Goal: Information Seeking & Learning: Find specific fact

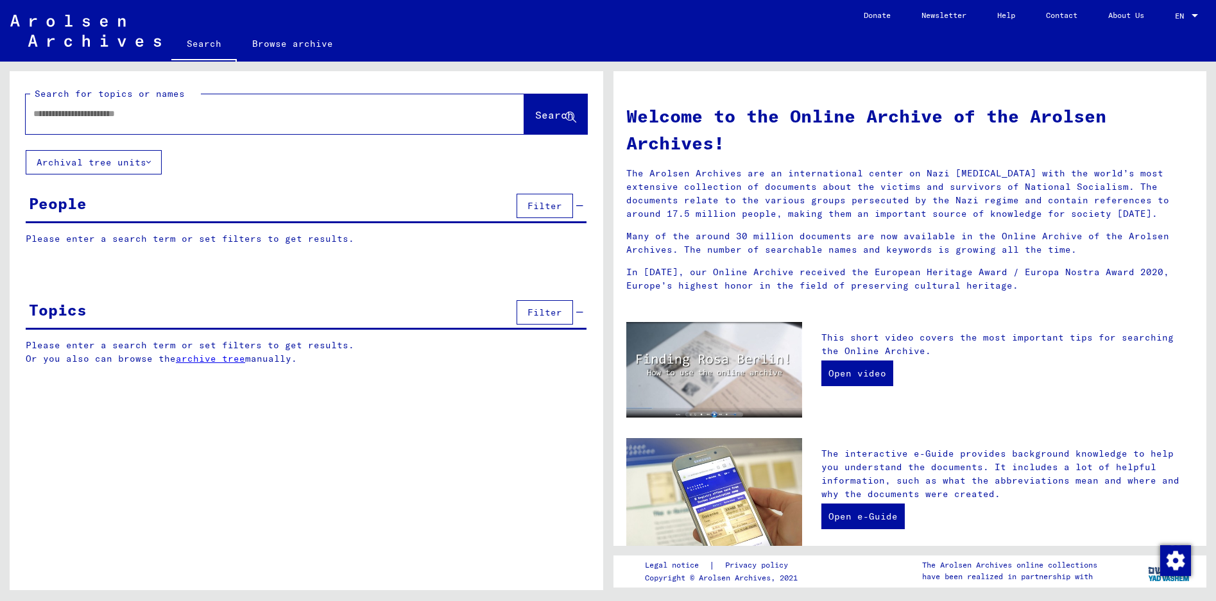
click at [325, 113] on input "text" at bounding box center [259, 113] width 452 height 13
type input "******"
click at [535, 109] on span "Search" at bounding box center [554, 114] width 38 height 13
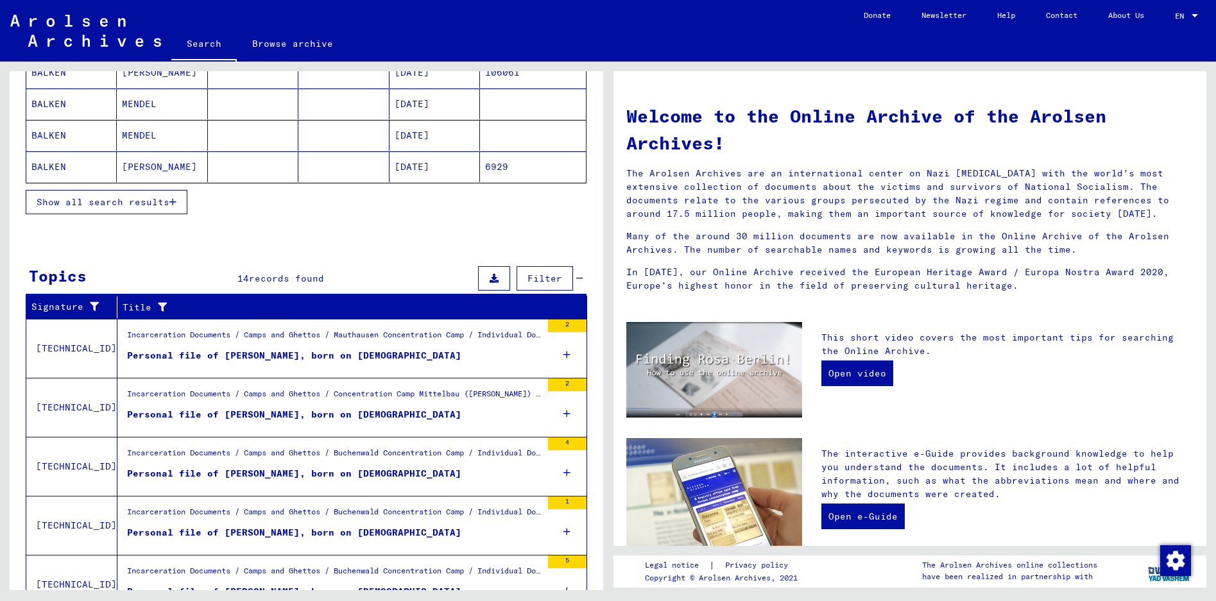
scroll to position [257, 0]
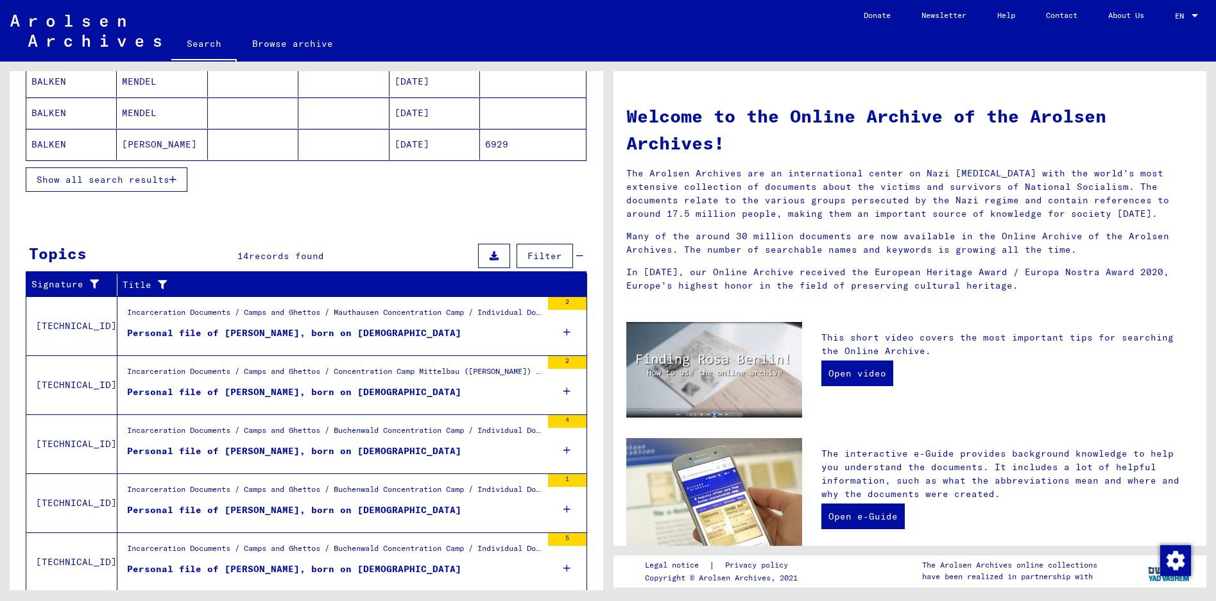
click at [548, 366] on div "2" at bounding box center [567, 362] width 38 height 13
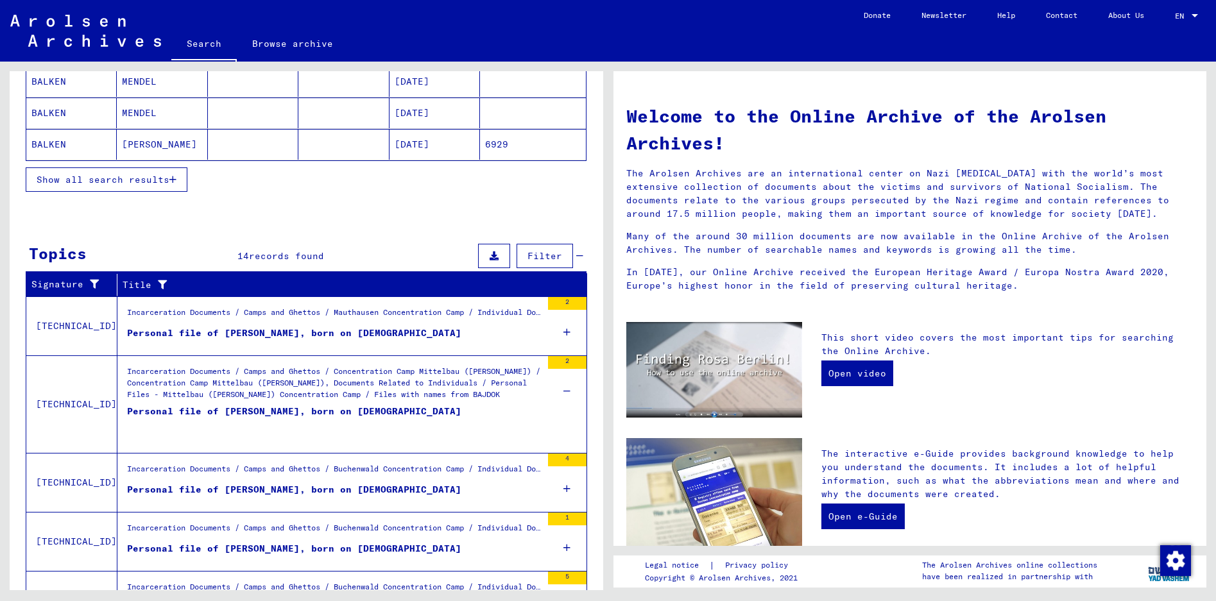
click at [353, 314] on div "Incarceration Documents / Camps and Ghettos / Mauthausen Concentration Camp / I…" at bounding box center [334, 316] width 414 height 18
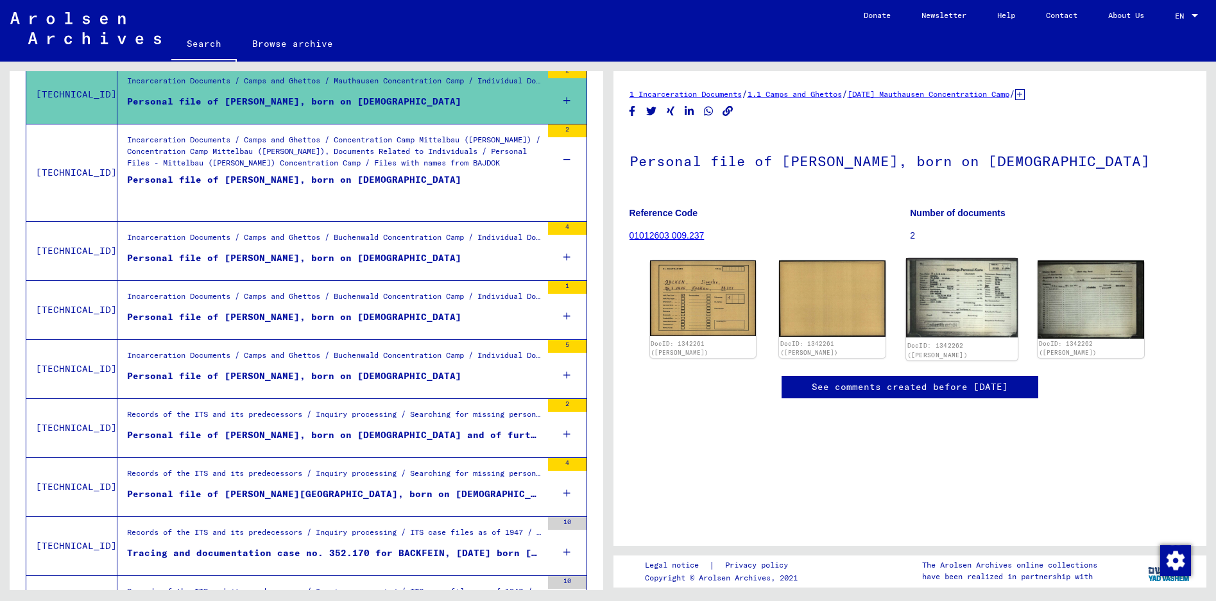
click at [948, 296] on img at bounding box center [962, 297] width 112 height 79
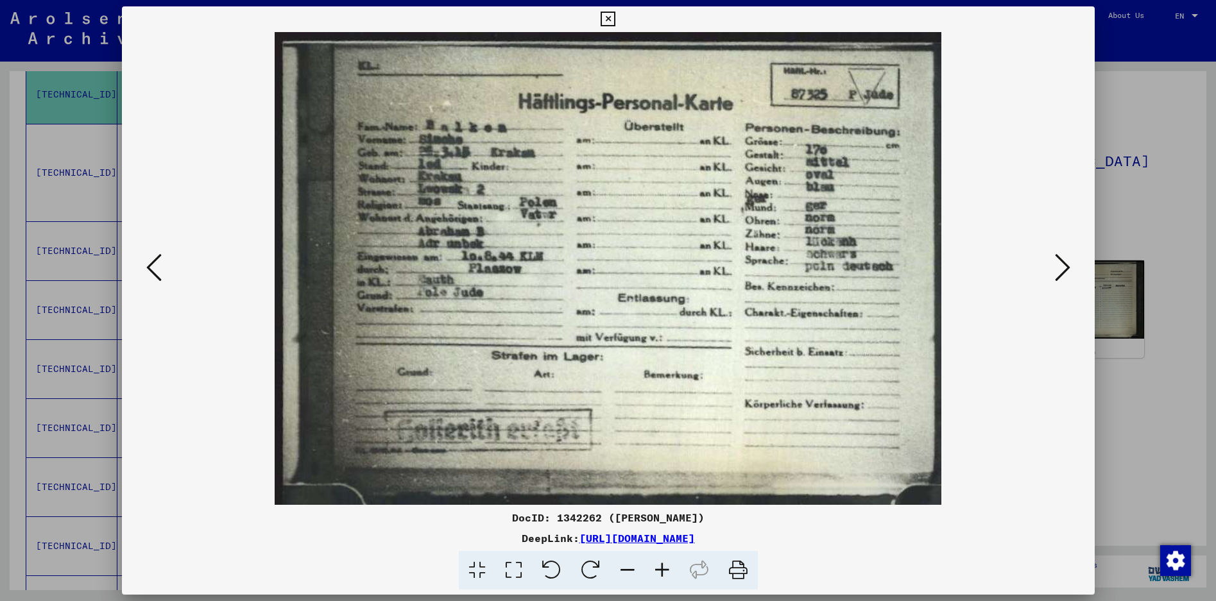
click at [1067, 262] on icon at bounding box center [1062, 267] width 15 height 31
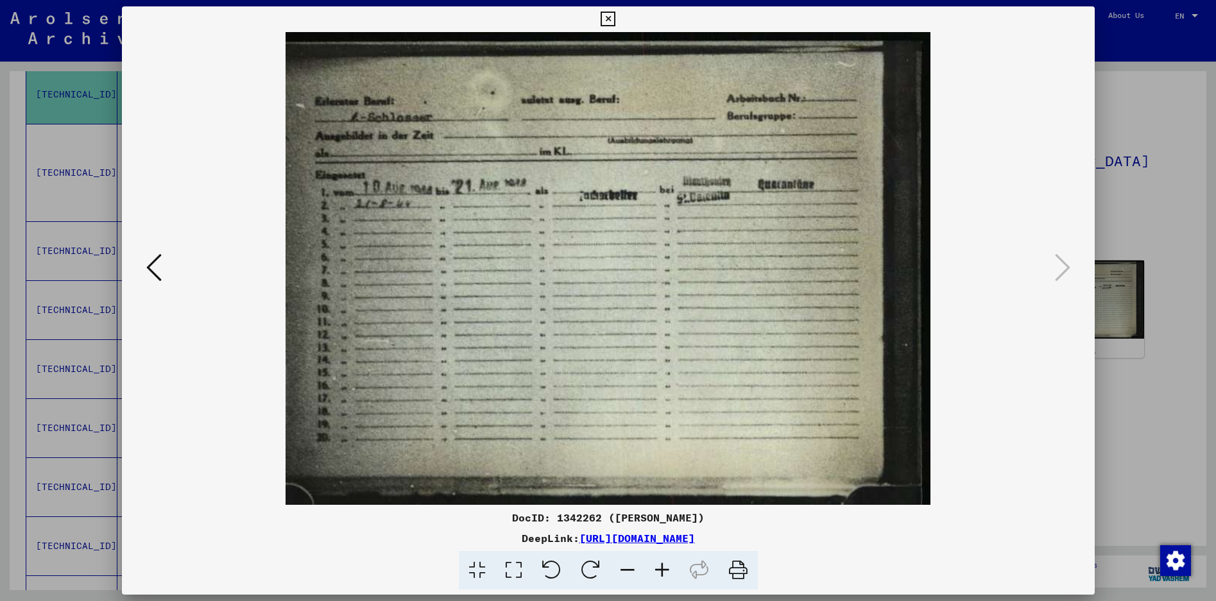
click at [613, 17] on icon at bounding box center [607, 19] width 15 height 15
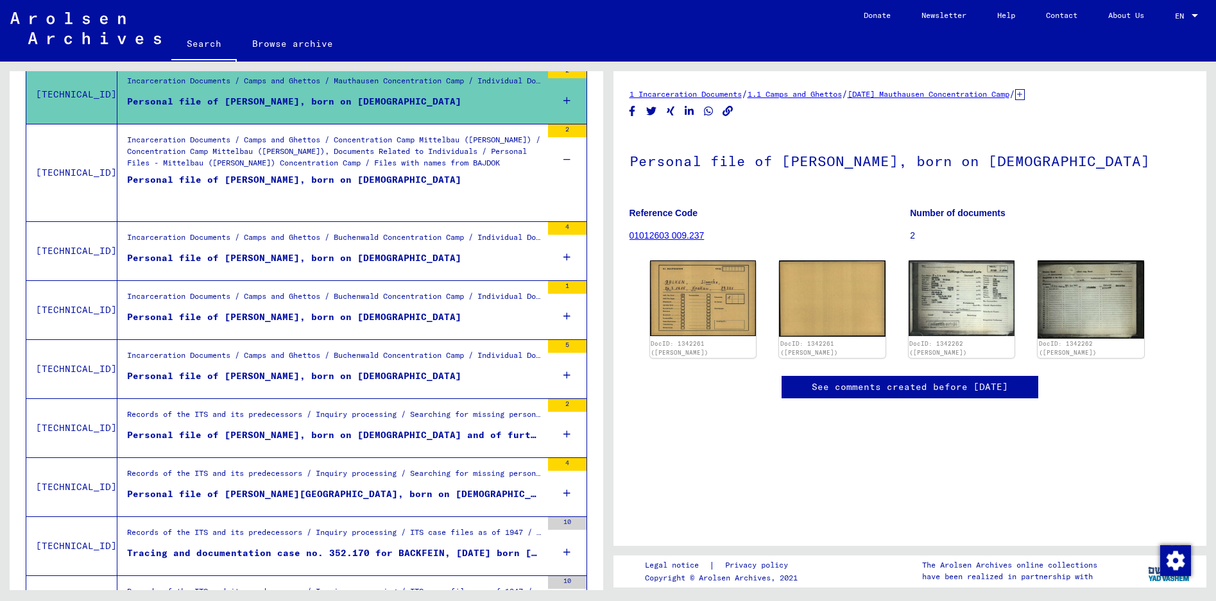
click at [300, 178] on div "Personal file of [PERSON_NAME], born on [DEMOGRAPHIC_DATA]" at bounding box center [294, 192] width 334 height 38
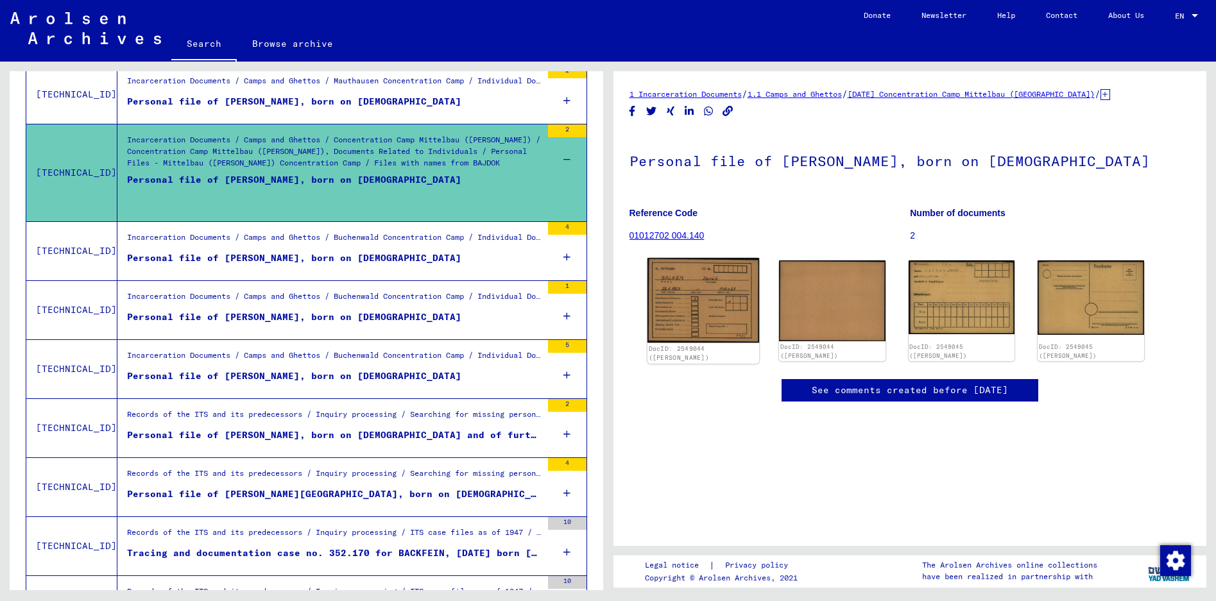
click at [687, 312] on img at bounding box center [703, 300] width 112 height 85
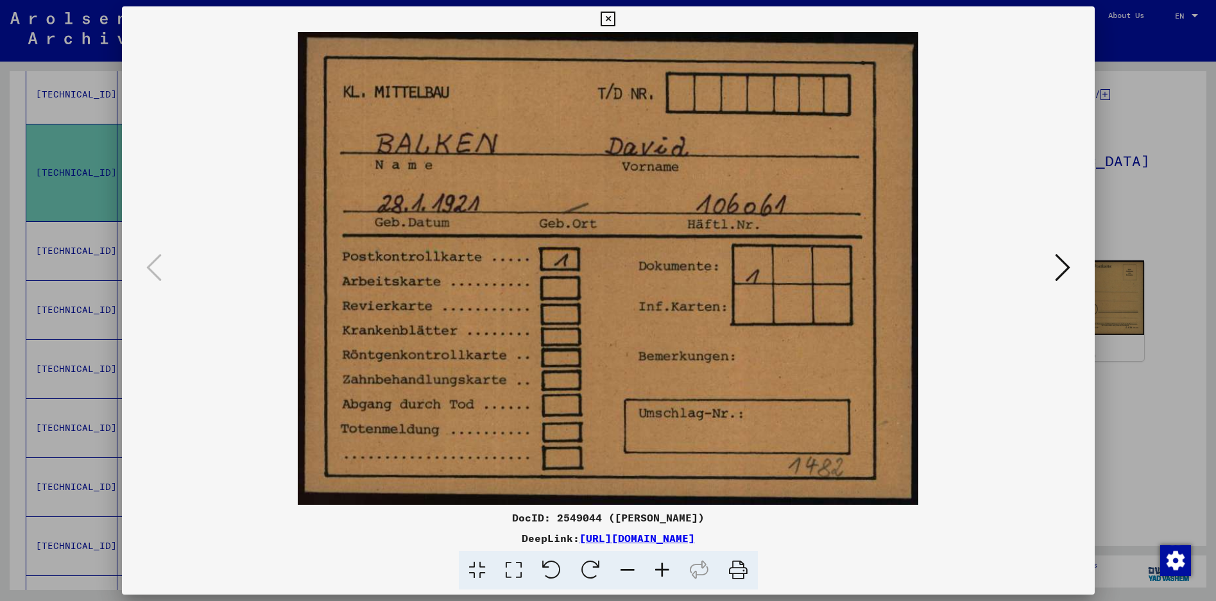
click at [997, 299] on img at bounding box center [607, 268] width 885 height 473
click at [1064, 266] on icon at bounding box center [1062, 267] width 15 height 31
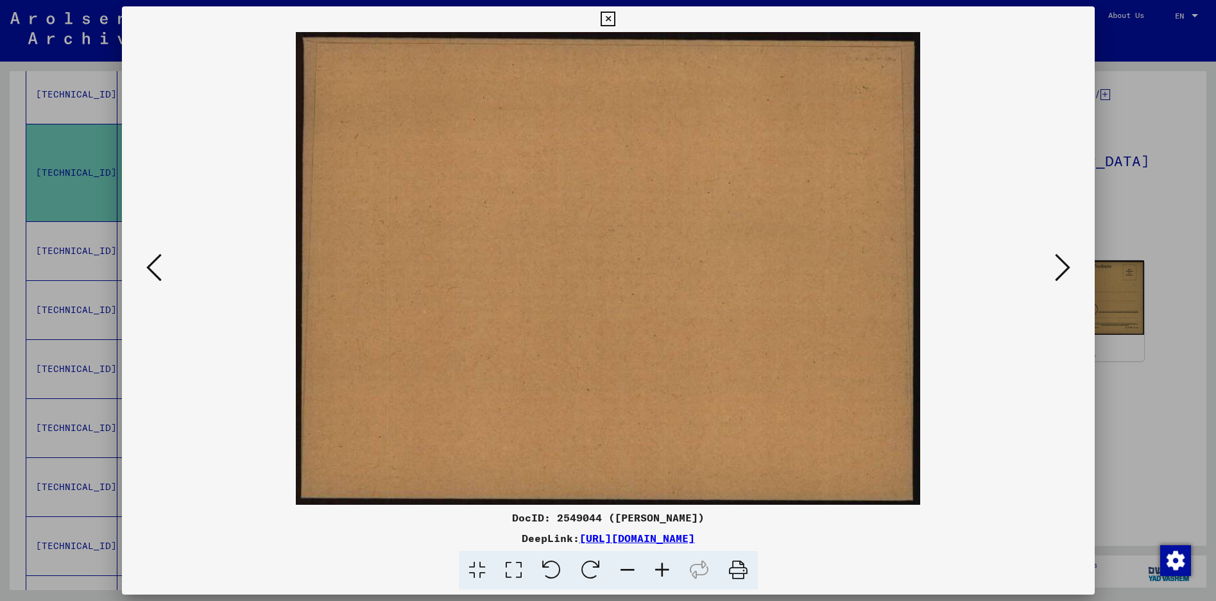
click at [1064, 266] on icon at bounding box center [1062, 267] width 15 height 31
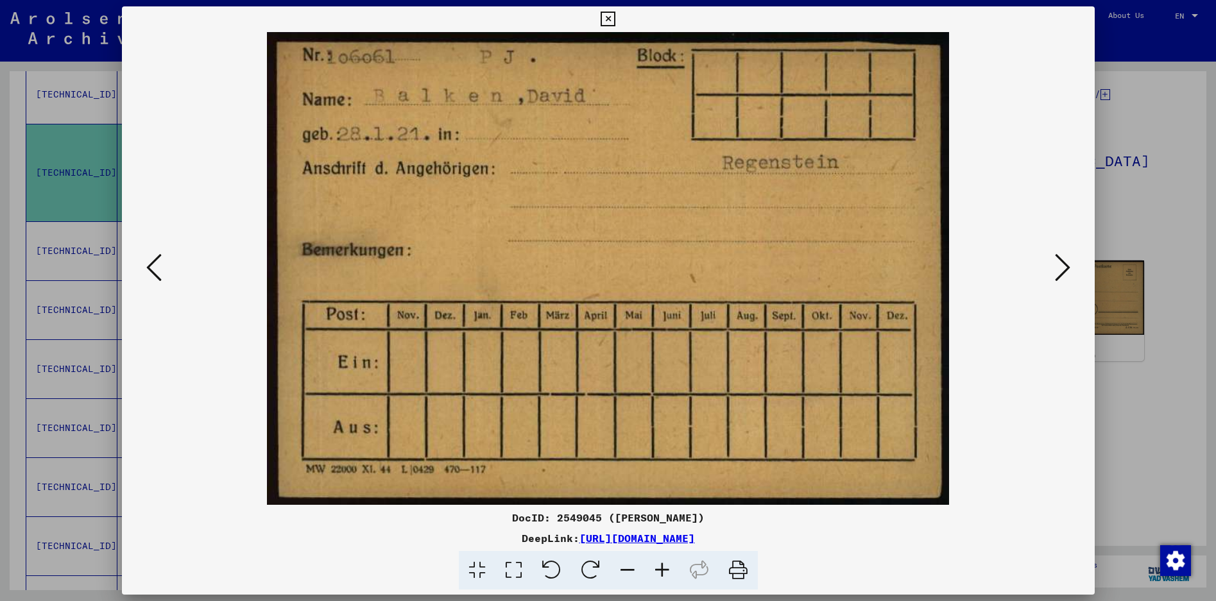
click at [985, 390] on img at bounding box center [607, 268] width 885 height 473
click at [695, 542] on link "[URL][DOMAIN_NAME]" at bounding box center [636, 538] width 115 height 13
click at [608, 16] on icon at bounding box center [607, 19] width 15 height 15
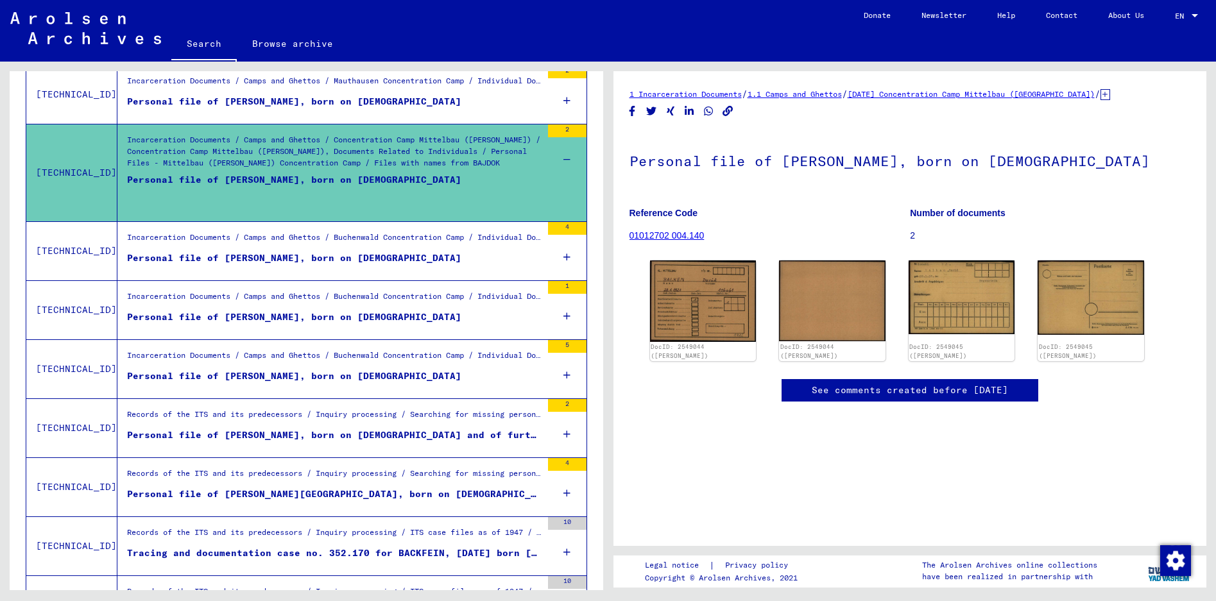
click at [548, 284] on div "1" at bounding box center [567, 287] width 38 height 13
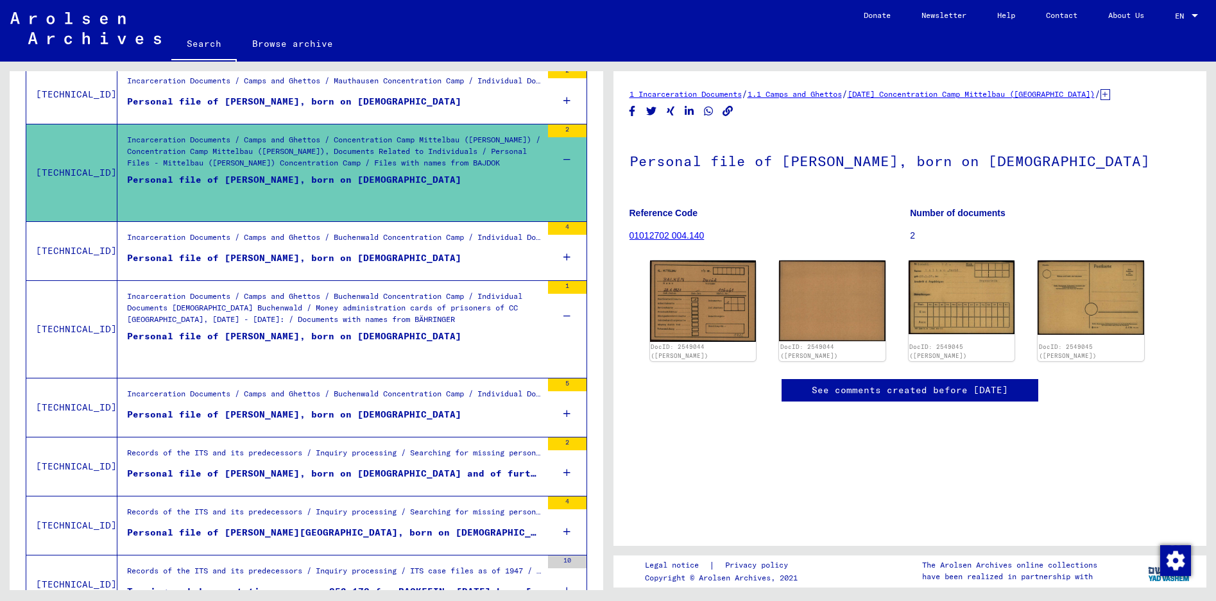
click at [380, 337] on div "Personal file of [PERSON_NAME], born on [DEMOGRAPHIC_DATA]" at bounding box center [294, 349] width 334 height 38
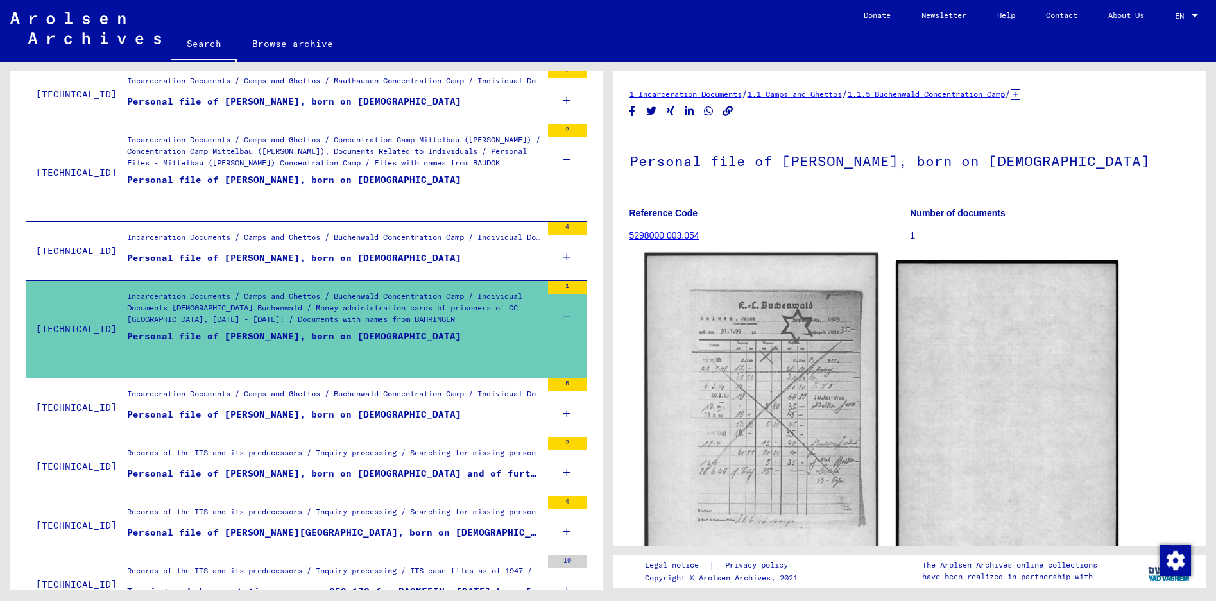
click at [826, 412] on img at bounding box center [761, 411] width 234 height 317
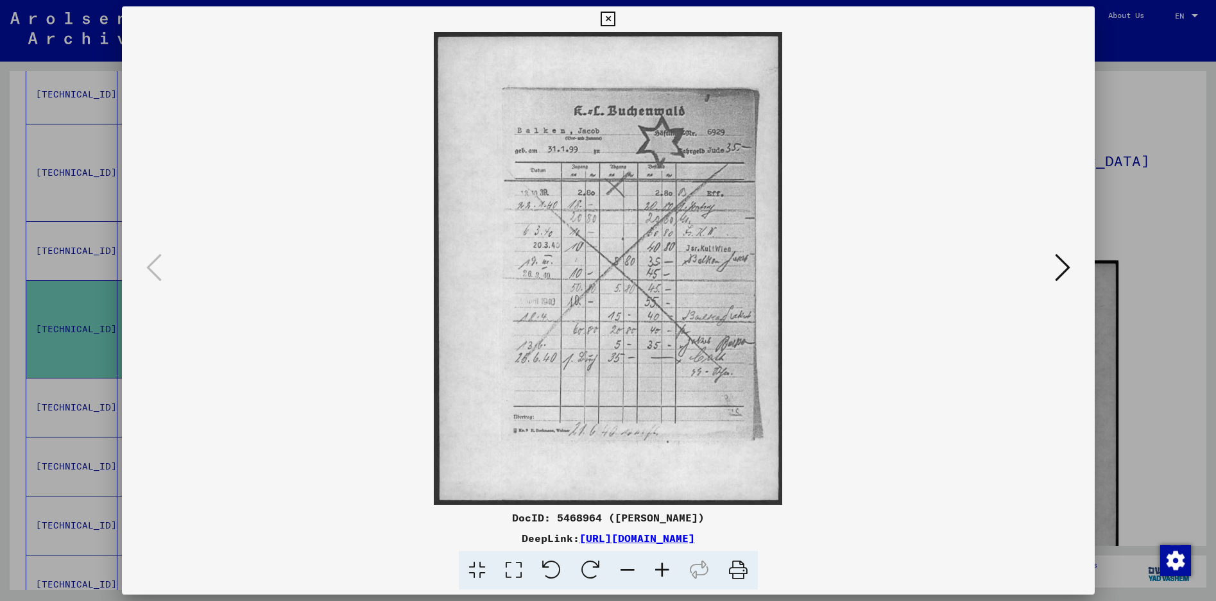
click at [826, 412] on img at bounding box center [607, 268] width 885 height 473
click at [695, 538] on link "[URL][DOMAIN_NAME]" at bounding box center [636, 538] width 115 height 13
click at [513, 575] on icon at bounding box center [513, 570] width 37 height 39
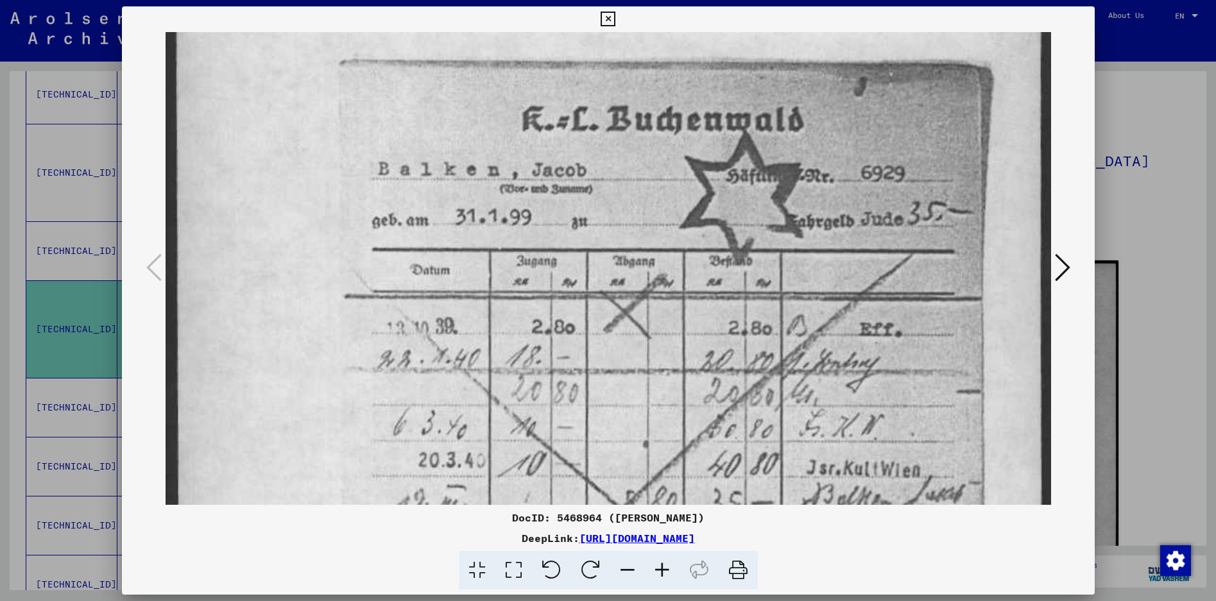
drag, startPoint x: 384, startPoint y: 375, endPoint x: 383, endPoint y: 262, distance: 112.9
click at [383, 262] on img at bounding box center [607, 519] width 885 height 1201
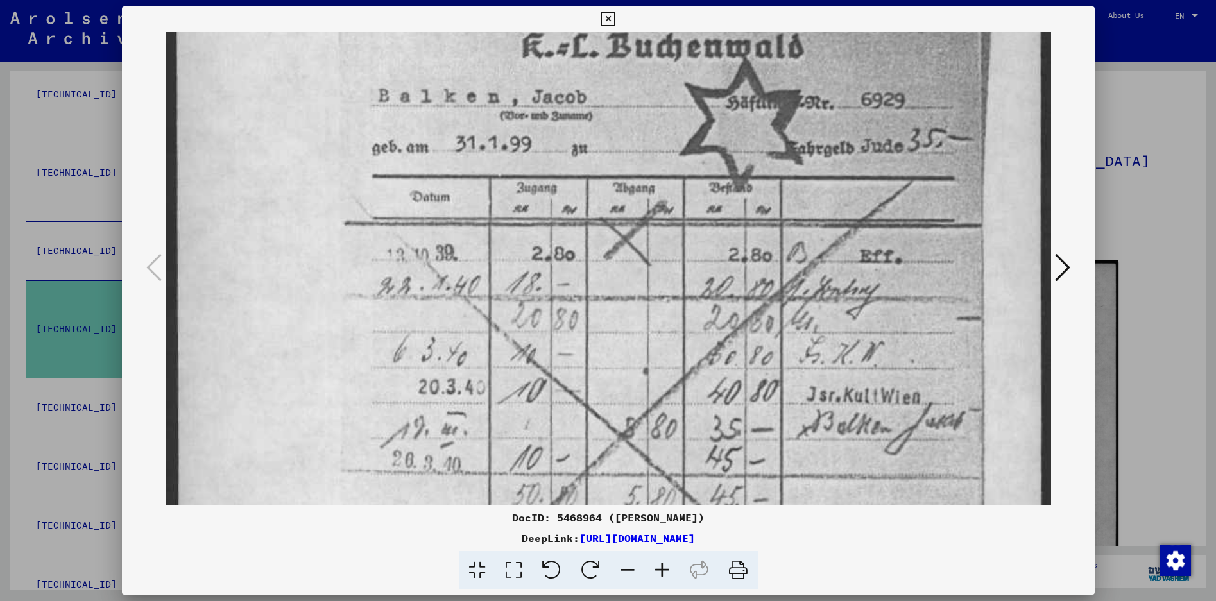
scroll to position [189, 0]
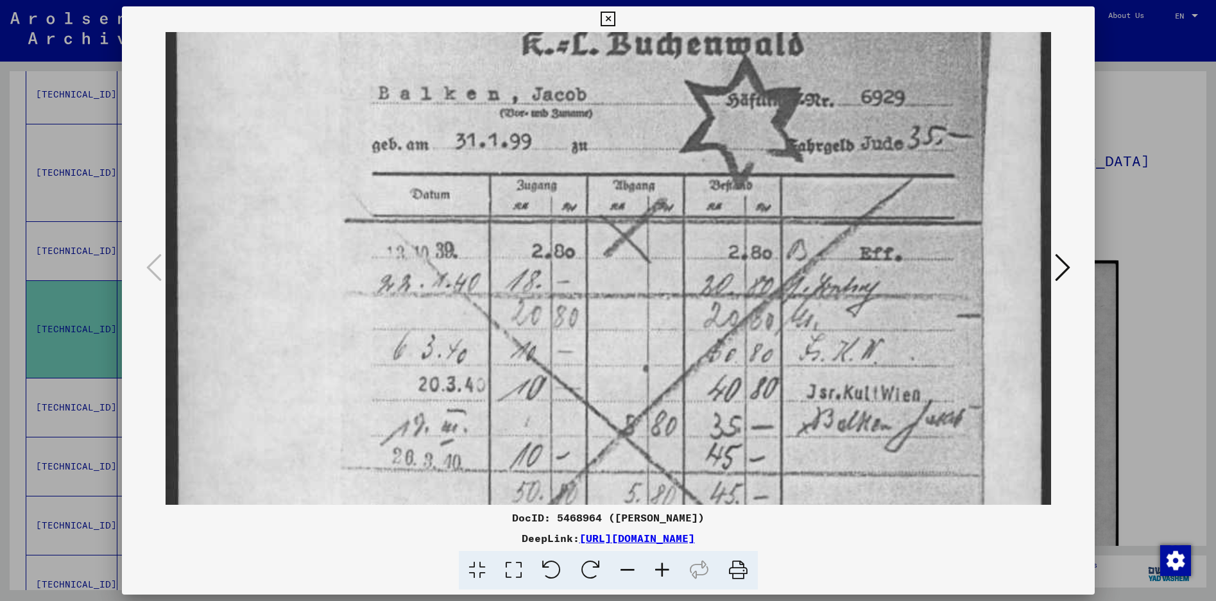
drag, startPoint x: 290, startPoint y: 359, endPoint x: 284, endPoint y: 283, distance: 75.9
click at [284, 283] on img at bounding box center [607, 443] width 885 height 1201
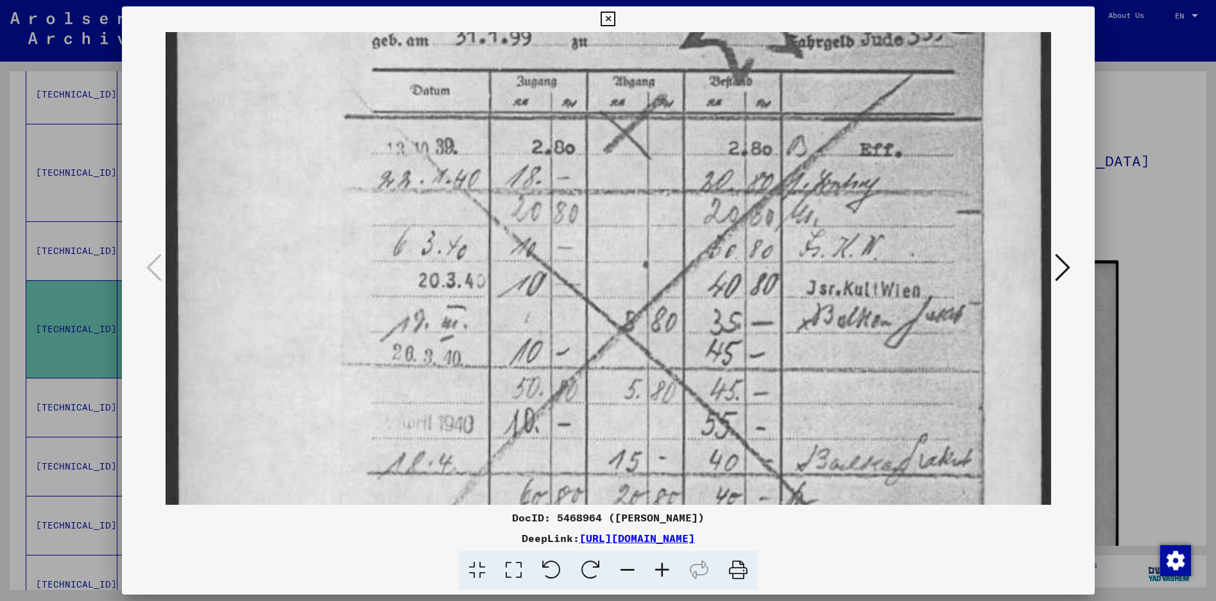
scroll to position [294, 0]
drag, startPoint x: 290, startPoint y: 349, endPoint x: 278, endPoint y: 244, distance: 105.9
click at [278, 244] on img at bounding box center [607, 338] width 885 height 1201
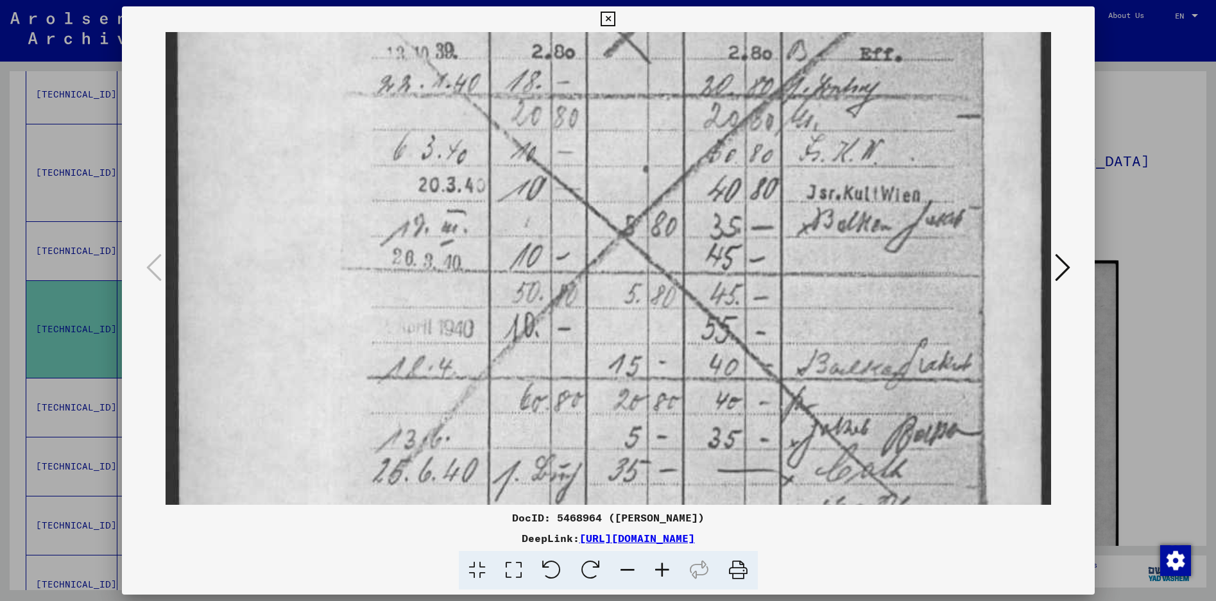
scroll to position [393, 0]
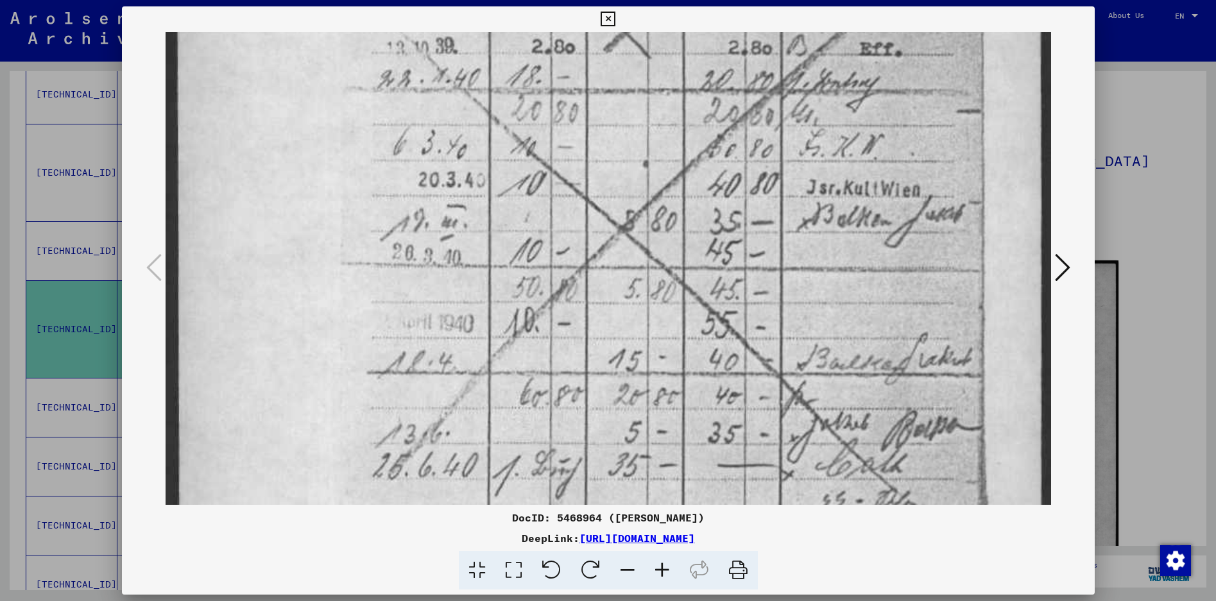
drag, startPoint x: 291, startPoint y: 361, endPoint x: 278, endPoint y: 262, distance: 100.3
click at [278, 262] on img at bounding box center [607, 239] width 885 height 1201
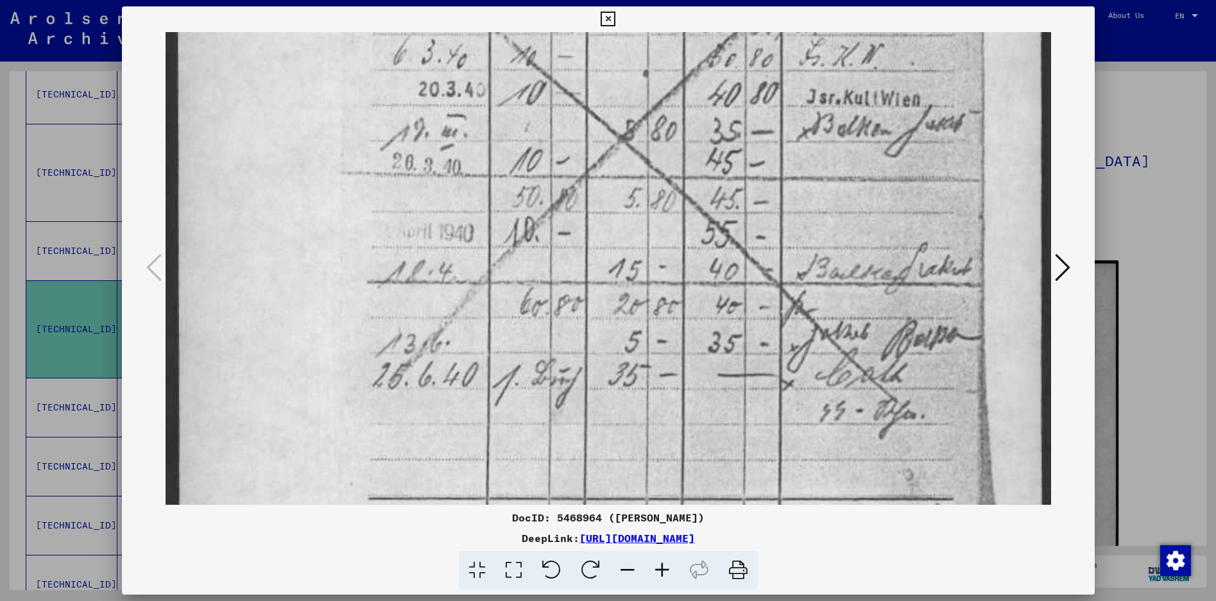
scroll to position [487, 0]
drag, startPoint x: 286, startPoint y: 363, endPoint x: 280, endPoint y: 269, distance: 93.9
click at [280, 269] on img at bounding box center [607, 145] width 885 height 1201
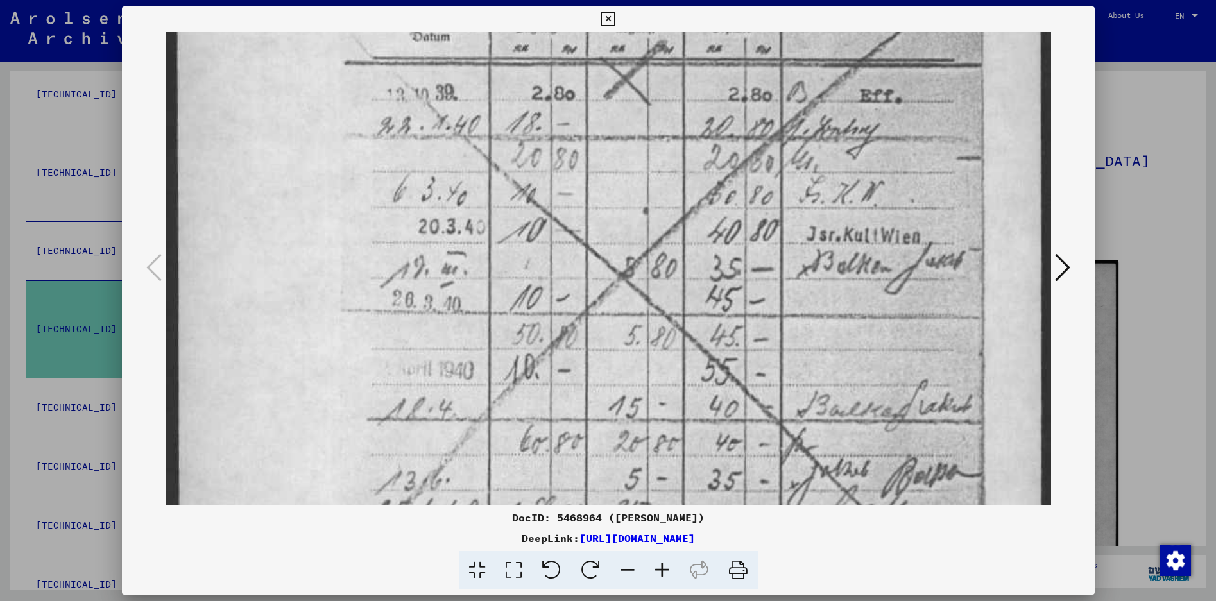
scroll to position [346, 0]
drag, startPoint x: 285, startPoint y: 343, endPoint x: 305, endPoint y: 484, distance: 142.4
click at [305, 484] on img at bounding box center [607, 286] width 885 height 1201
